Goal: Task Accomplishment & Management: Complete application form

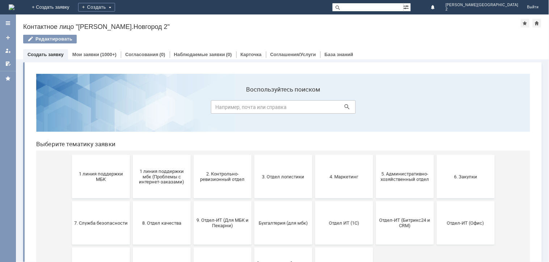
click at [89, 189] on button "1 линия поддержки МБК" at bounding box center [101, 176] width 58 height 43
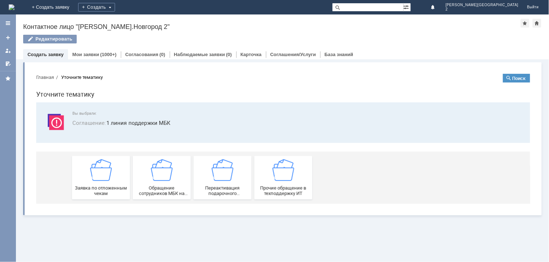
click at [89, 189] on span "Заявка по отложенным чекам" at bounding box center [101, 190] width 54 height 11
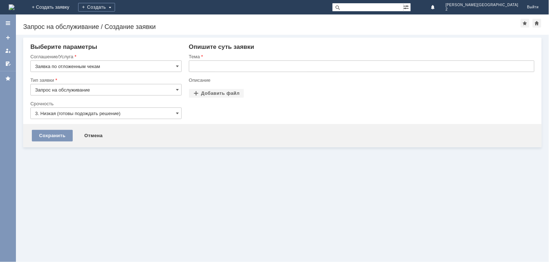
click at [255, 59] on div "Тема" at bounding box center [362, 57] width 346 height 7
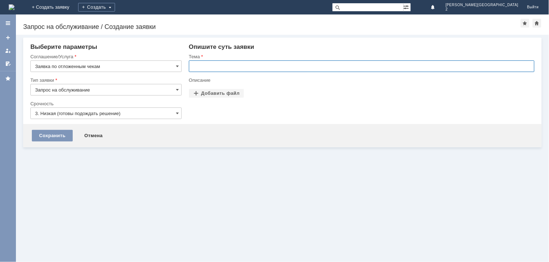
click at [250, 66] on input "text" at bounding box center [362, 66] width 346 height 12
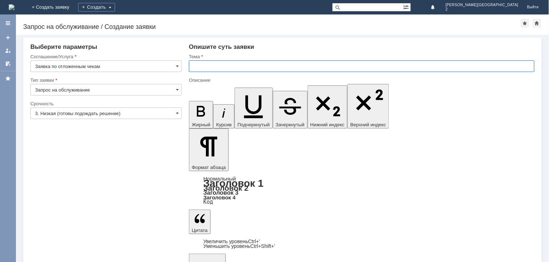
paste input "отложенные чеки 15.09.2025"
type input "отложенные чеки 15.09.2025"
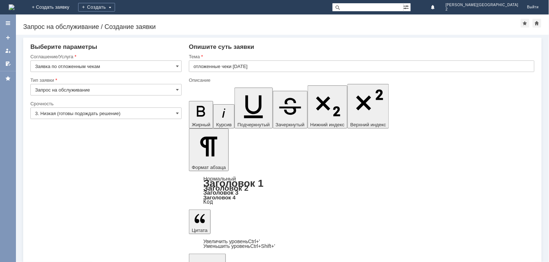
scroll to position [141, 2]
click at [133, 109] on input "3. Низкая (готовы подождать решение)" at bounding box center [105, 114] width 151 height 12
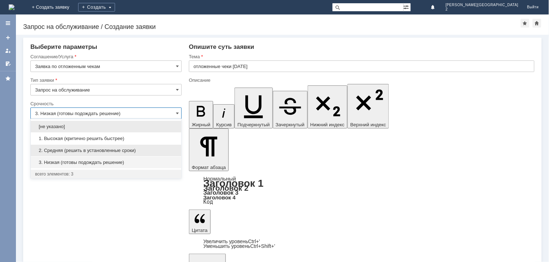
click at [92, 155] on div "2. Средняя (решить в установленные сроки)" at bounding box center [106, 151] width 151 height 12
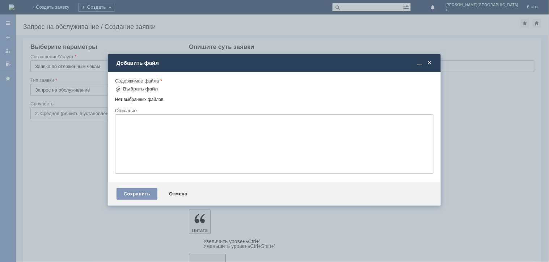
type input "2. Средняя (решить в установленные сроки)"
click at [151, 79] on div "Содержимое файла" at bounding box center [273, 81] width 317 height 5
click at [143, 88] on div "Выбрать файл" at bounding box center [140, 89] width 35 height 6
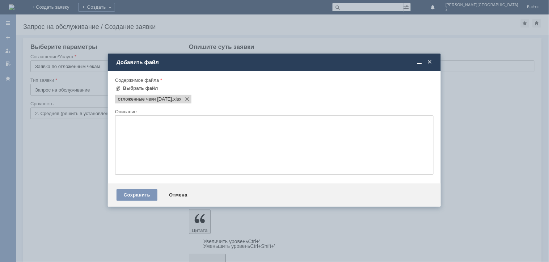
scroll to position [0, 0]
click at [127, 197] on div "Сохранить" at bounding box center [137, 195] width 41 height 12
